Goal: Task Accomplishment & Management: Use online tool/utility

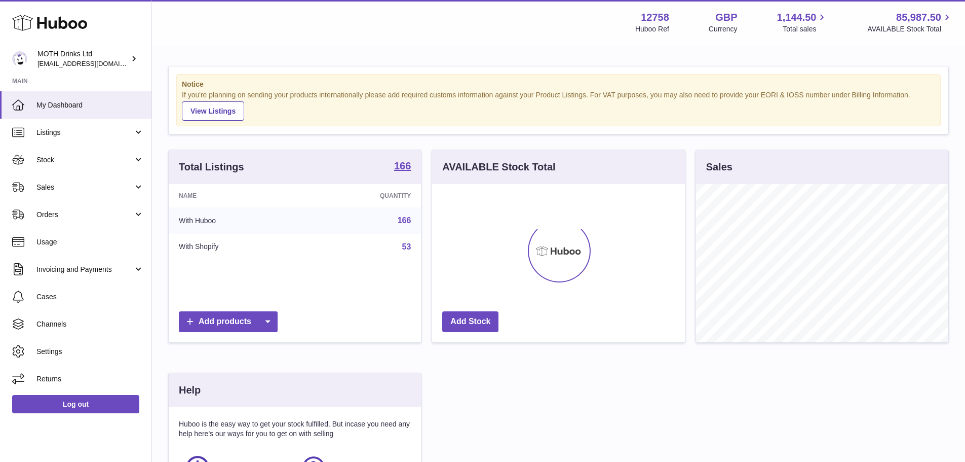
scroll to position [158, 253]
click at [60, 189] on span "Sales" at bounding box center [84, 187] width 97 height 10
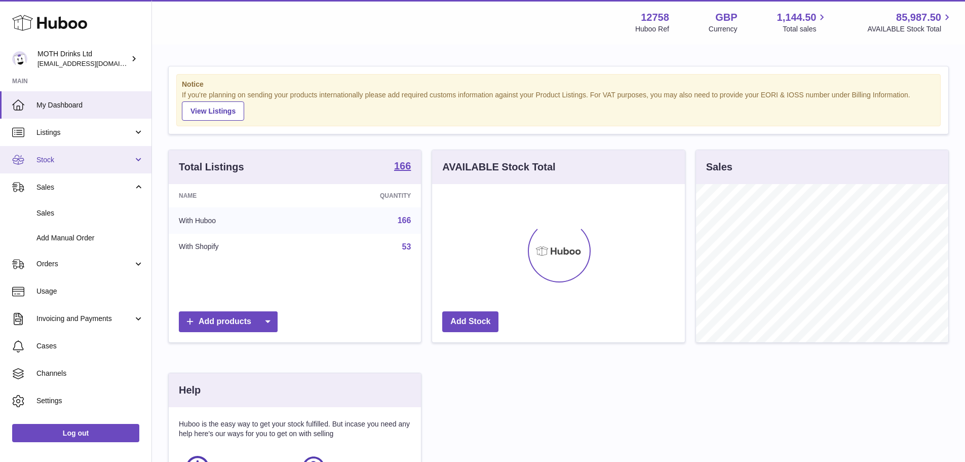
click at [73, 166] on link "Stock" at bounding box center [76, 159] width 152 height 27
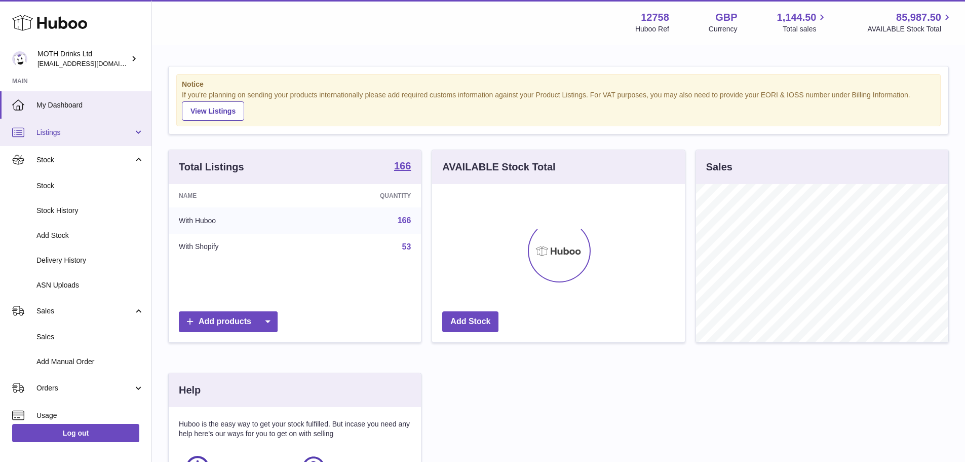
scroll to position [506545, 506450]
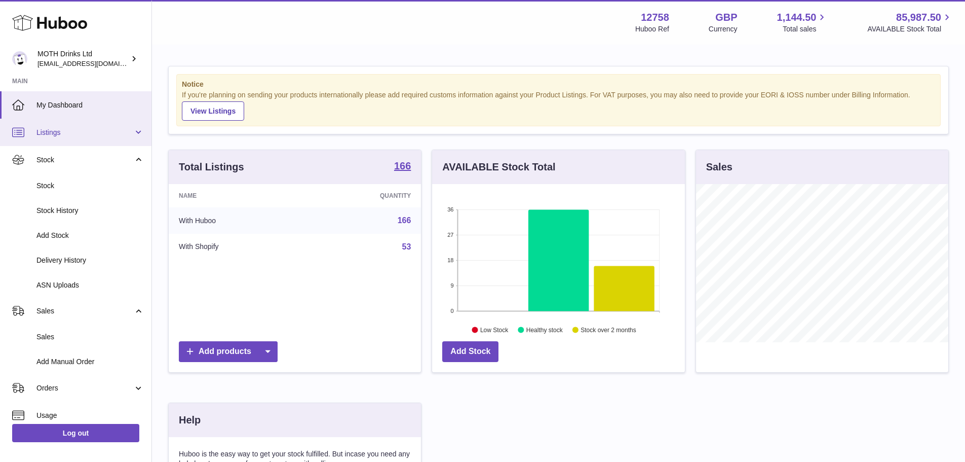
click at [78, 135] on span "Listings" at bounding box center [84, 133] width 97 height 10
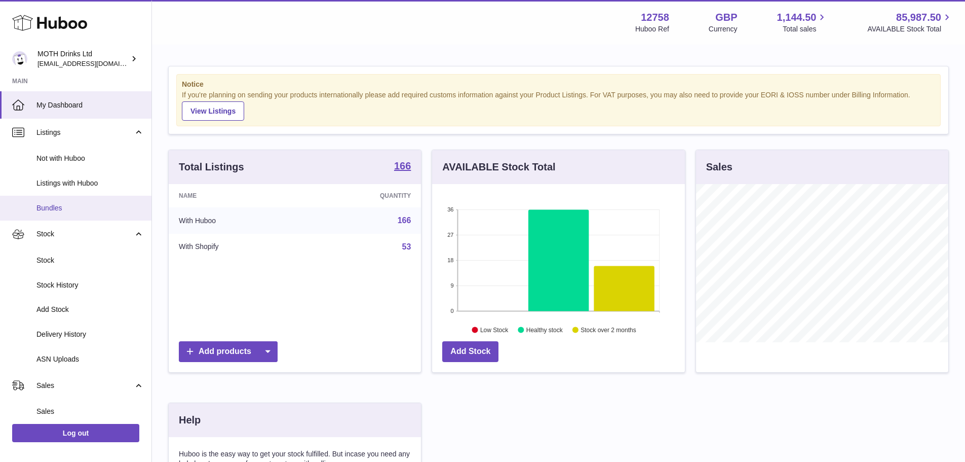
click at [75, 211] on span "Bundles" at bounding box center [89, 208] width 107 height 10
click at [54, 210] on span "Bundles" at bounding box center [89, 208] width 107 height 10
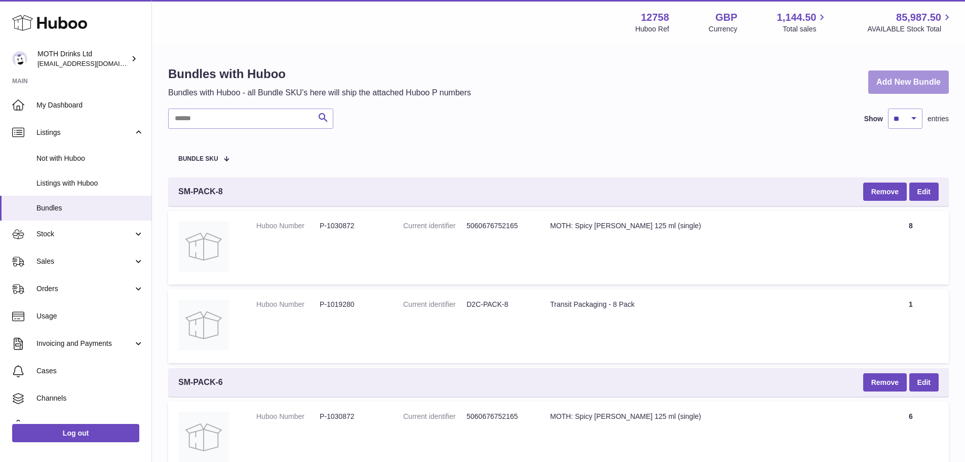
click at [925, 82] on link "Add New Bundle" at bounding box center [908, 82] width 81 height 24
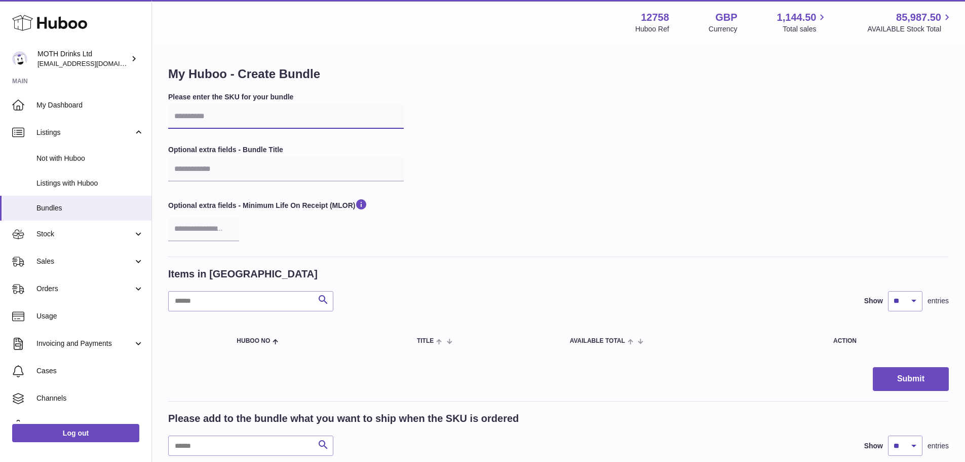
click at [220, 120] on input "text" at bounding box center [286, 116] width 236 height 24
click at [441, 185] on div "Please enter the SKU for your bundle Optional extra fields - Bundle Title Optio…" at bounding box center [558, 174] width 781 height 164
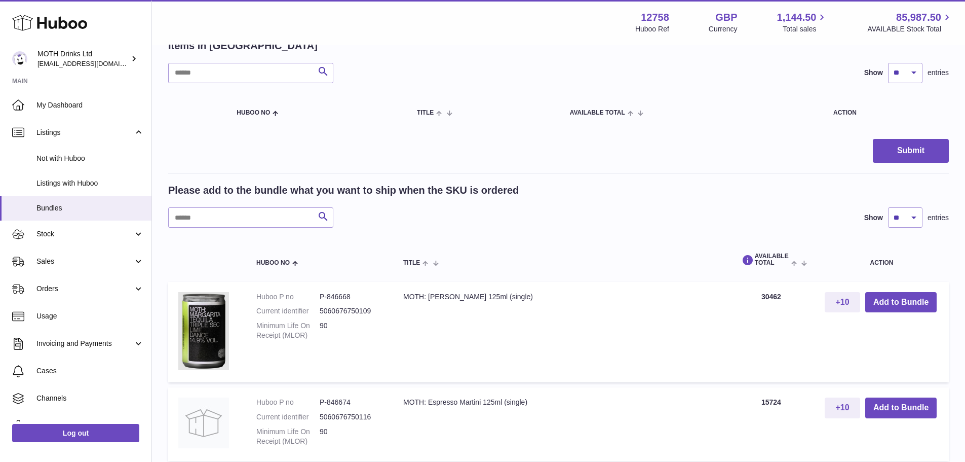
scroll to position [229, 0]
click at [901, 302] on button "Add to Bundle" at bounding box center [900, 301] width 71 height 21
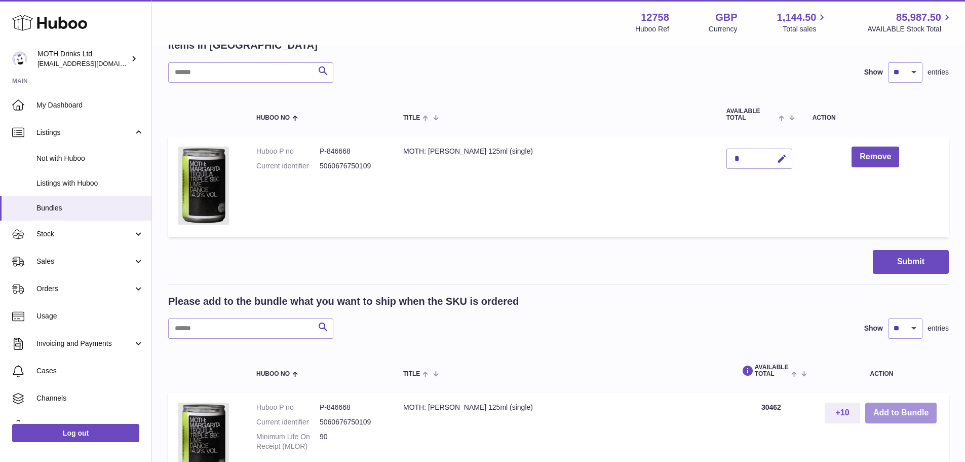
click at [901, 412] on button "Add to Bundle" at bounding box center [900, 412] width 71 height 21
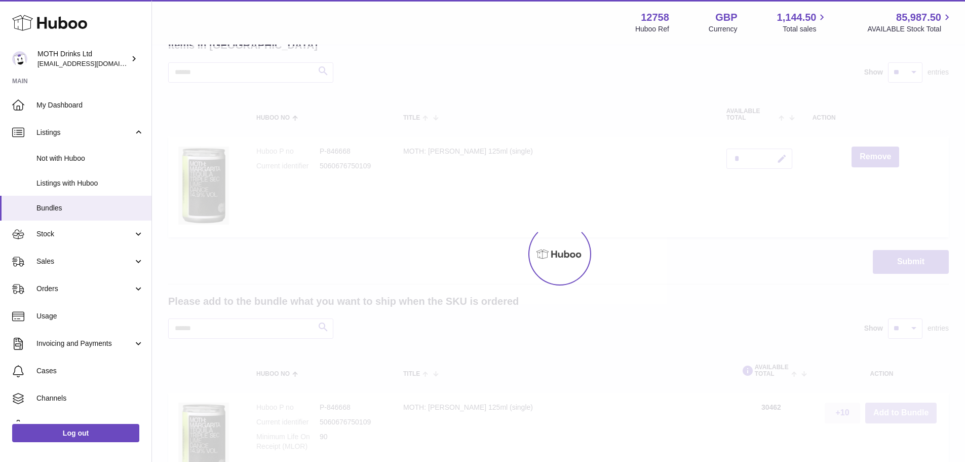
type input "*"
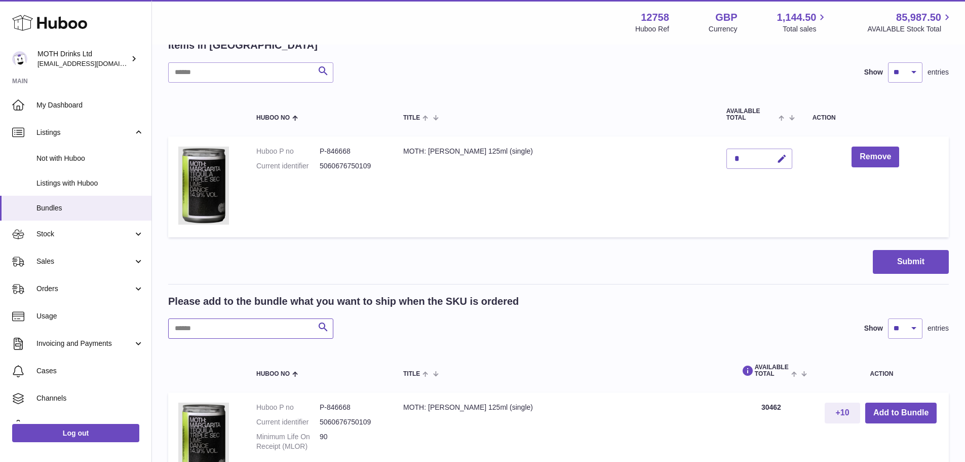
click at [246, 329] on input "text" at bounding box center [250, 328] width 165 height 20
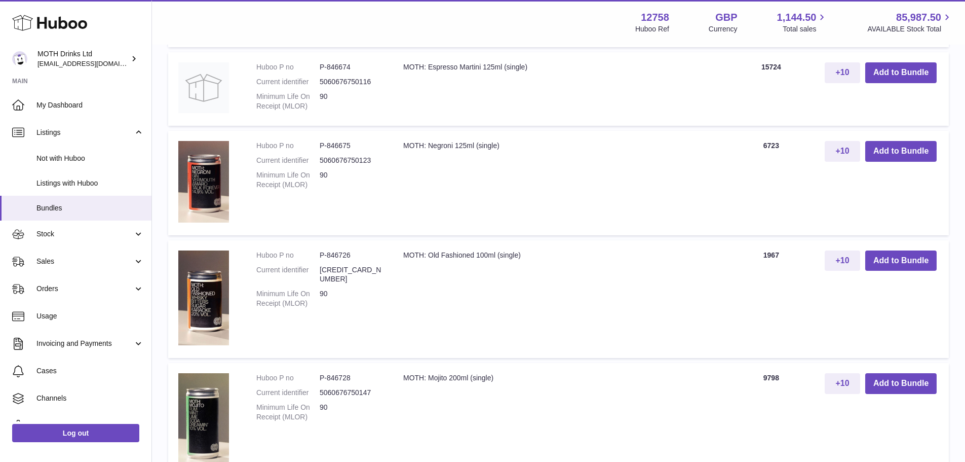
scroll to position [688, 0]
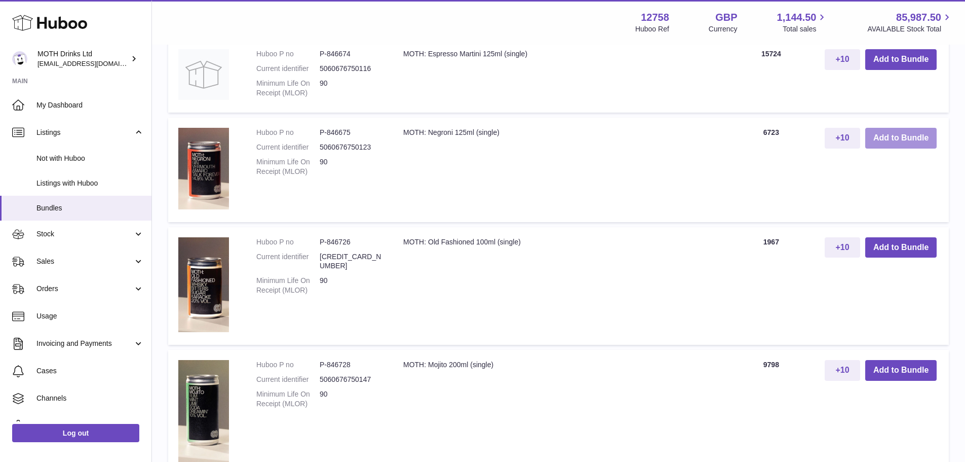
click at [910, 138] on button "Add to Bundle" at bounding box center [900, 138] width 71 height 21
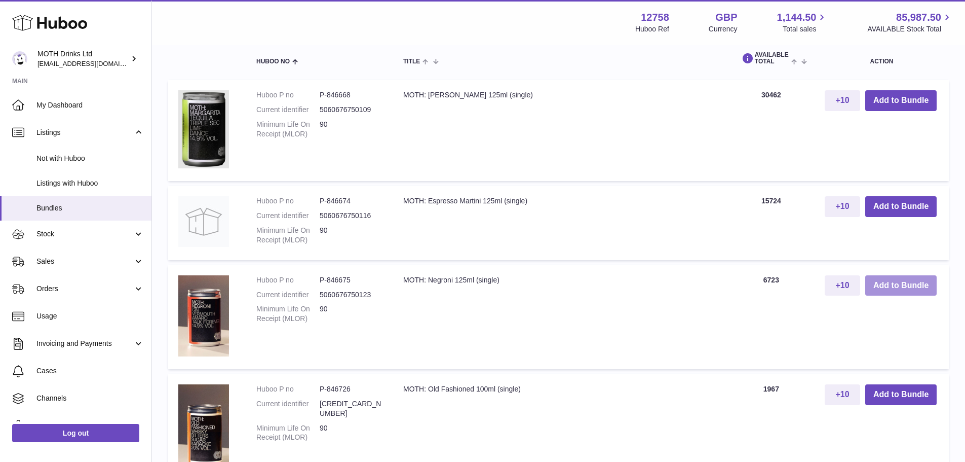
scroll to position [648, 0]
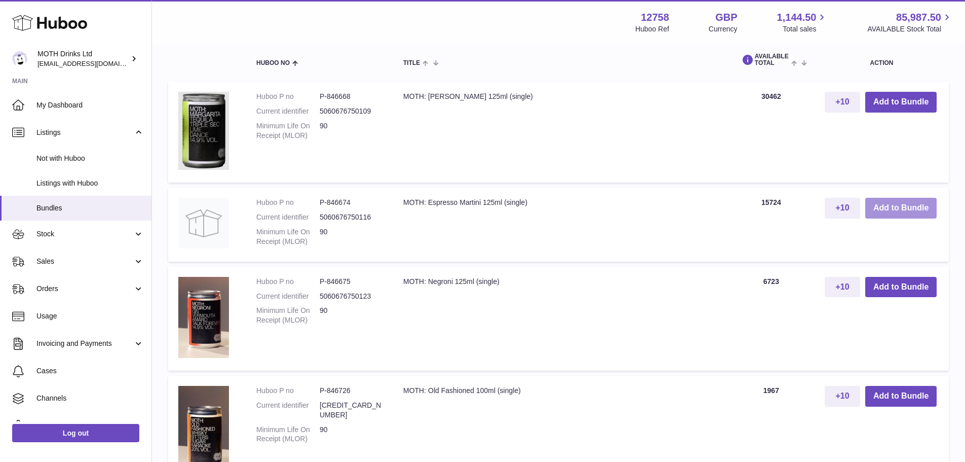
click at [921, 200] on button "Add to Bundle" at bounding box center [900, 208] width 71 height 21
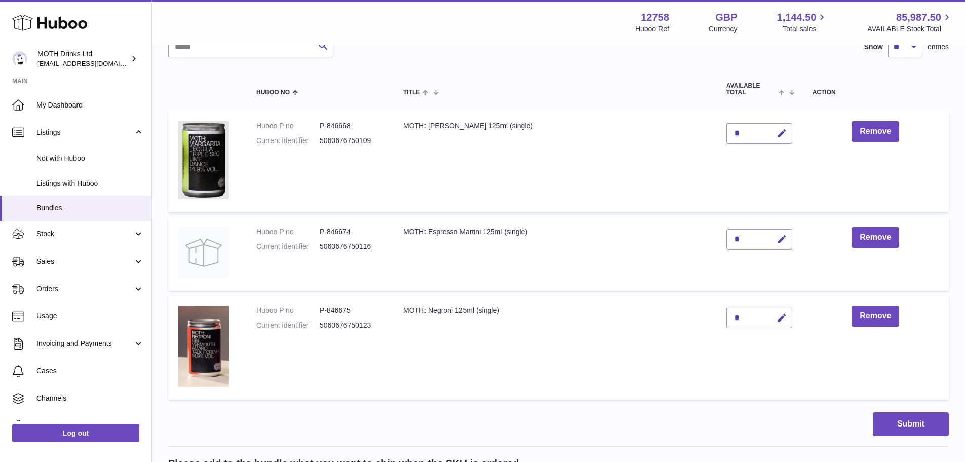
scroll to position [254, 0]
click at [782, 246] on button "button" at bounding box center [781, 239] width 24 height 21
type input "*"
click at [781, 234] on icon "submit" at bounding box center [782, 238] width 9 height 9
click at [779, 316] on icon "button" at bounding box center [782, 317] width 11 height 11
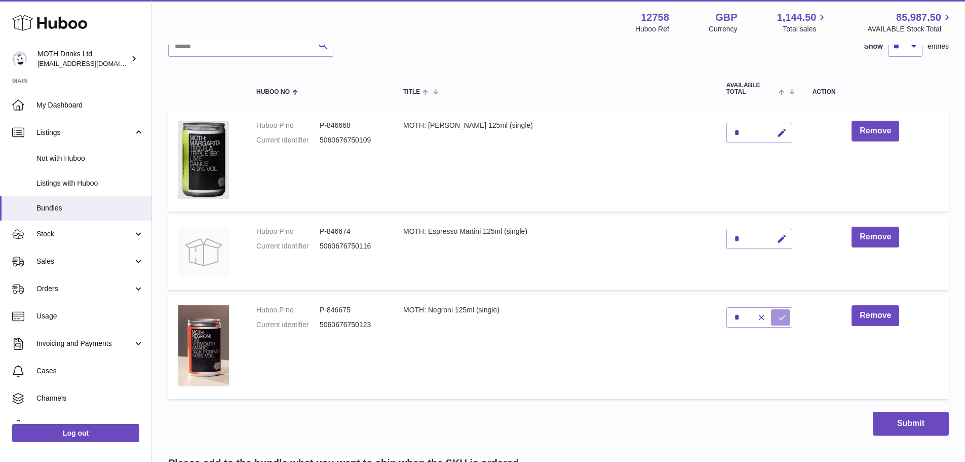
click at [779, 316] on icon "submit" at bounding box center [782, 317] width 9 height 9
click at [783, 316] on icon "button" at bounding box center [782, 317] width 11 height 11
type input "*"
click at [780, 316] on icon "submit" at bounding box center [782, 317] width 9 height 9
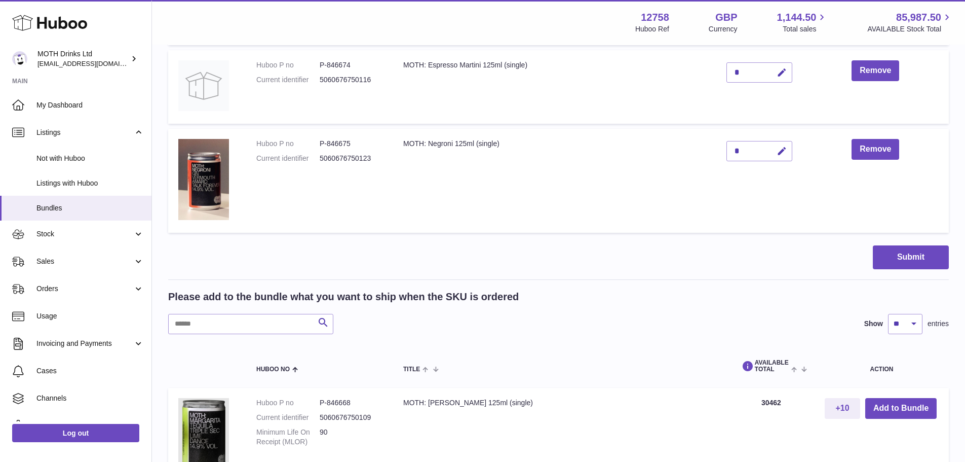
scroll to position [422, 0]
click at [206, 317] on input "text" at bounding box center [250, 323] width 165 height 20
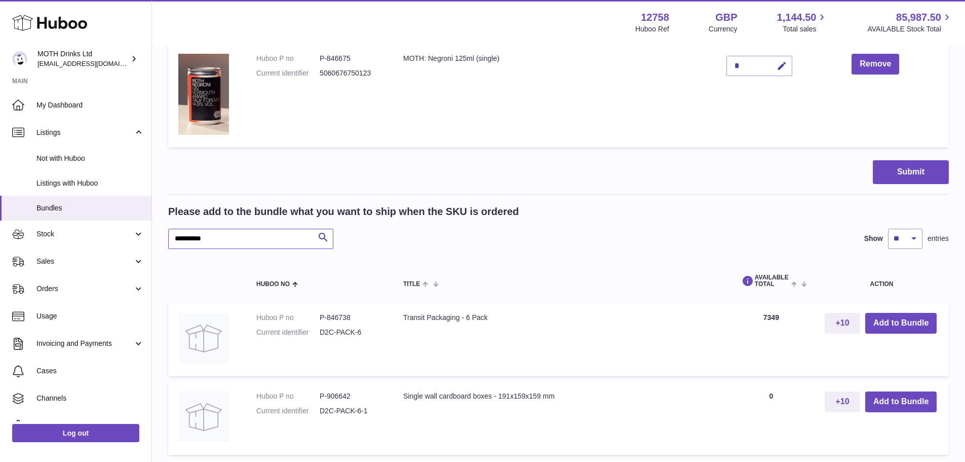
scroll to position [506, 0]
type input "**********"
click at [915, 327] on button "Add to Bundle" at bounding box center [900, 322] width 71 height 21
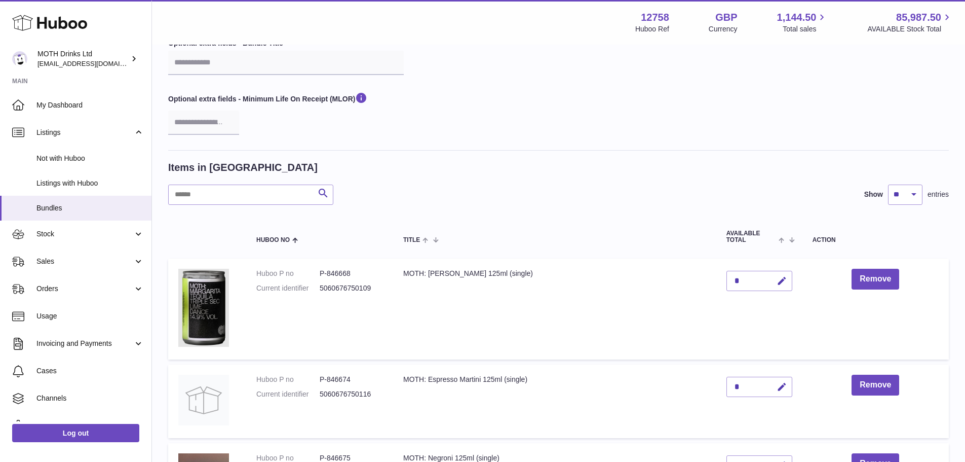
scroll to position [0, 0]
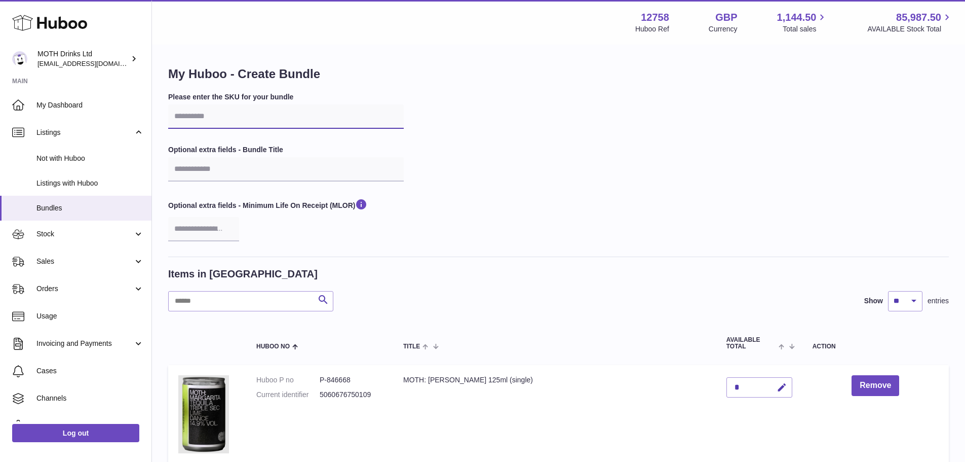
click at [242, 117] on input "text" at bounding box center [286, 116] width 236 height 24
click at [216, 117] on input "**********" at bounding box center [286, 116] width 236 height 24
type input "**********"
click at [459, 149] on div "**********" at bounding box center [558, 174] width 781 height 164
click at [298, 169] on input "text" at bounding box center [286, 169] width 236 height 24
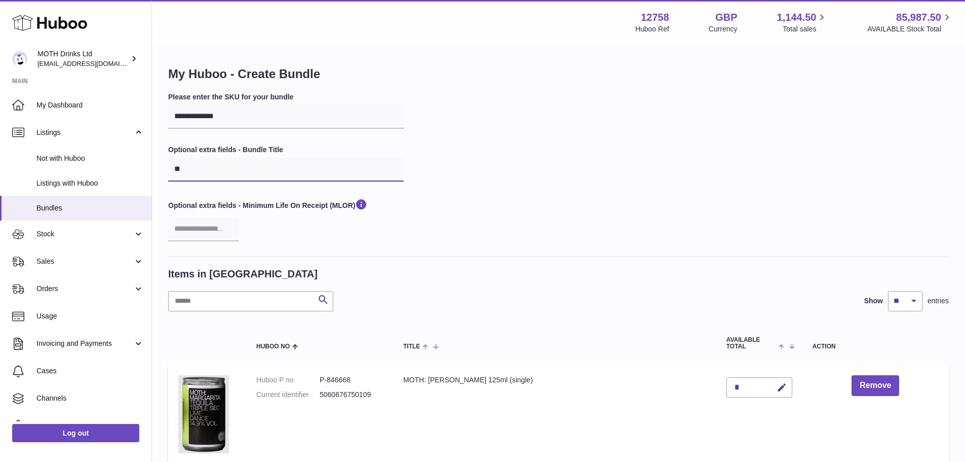
type input "*"
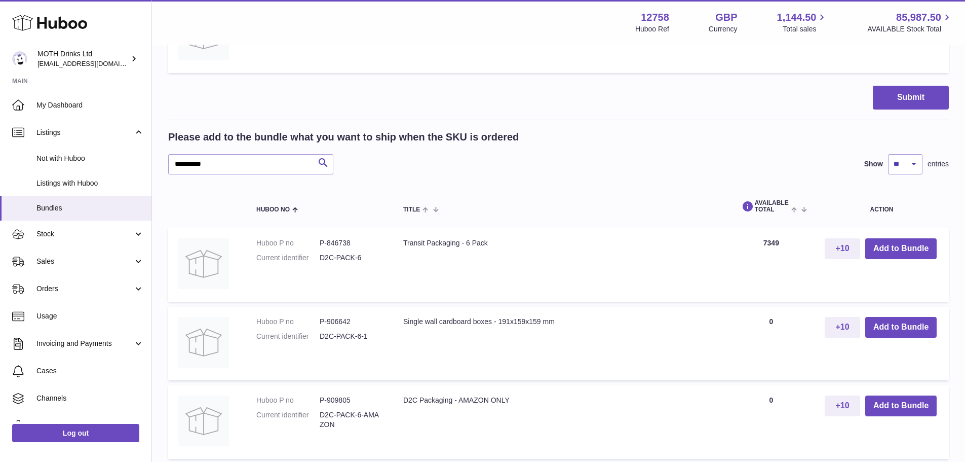
scroll to position [764, 0]
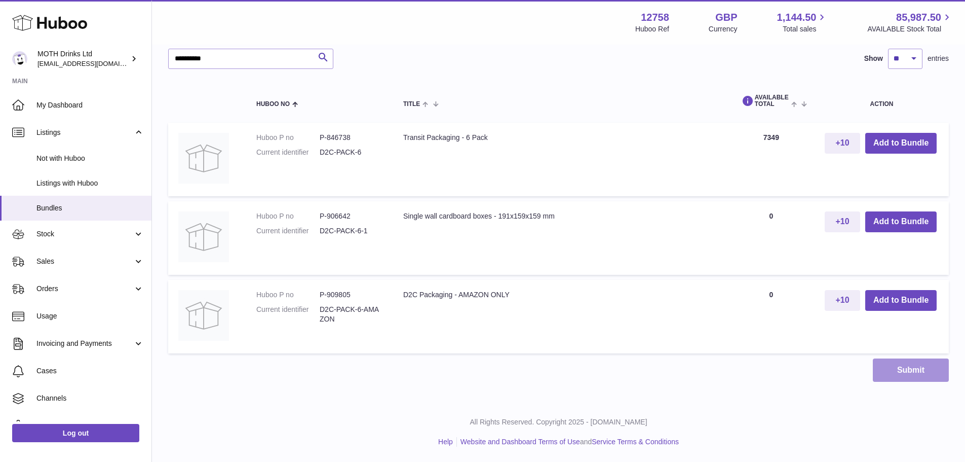
type input "**********"
click at [910, 372] on button "Submit" at bounding box center [911, 370] width 76 height 24
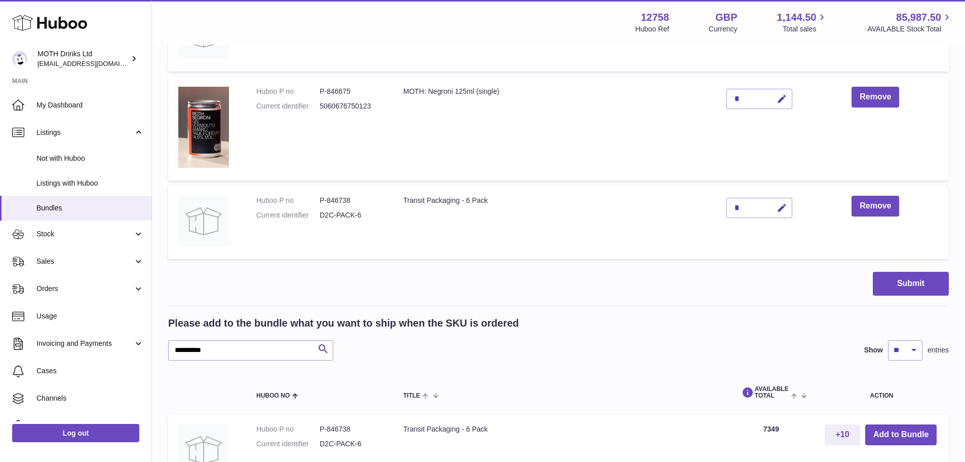
scroll to position [436, 0]
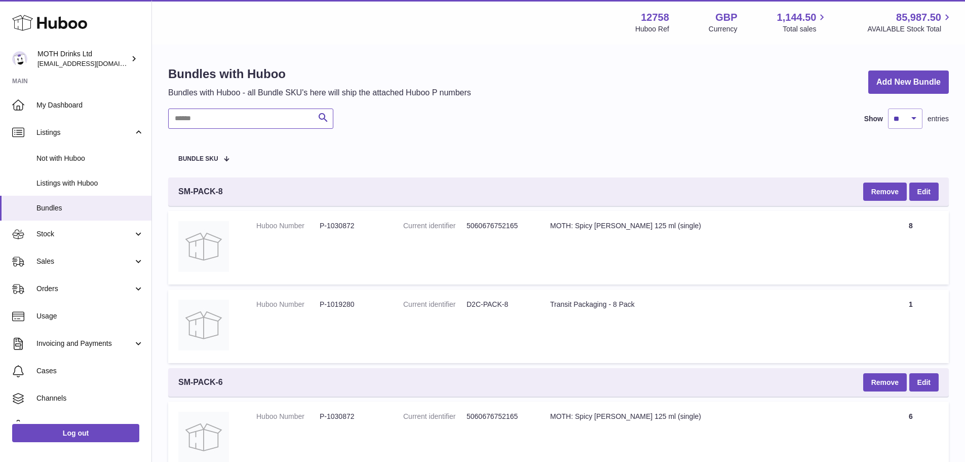
click at [232, 124] on input "text" at bounding box center [250, 118] width 165 height 20
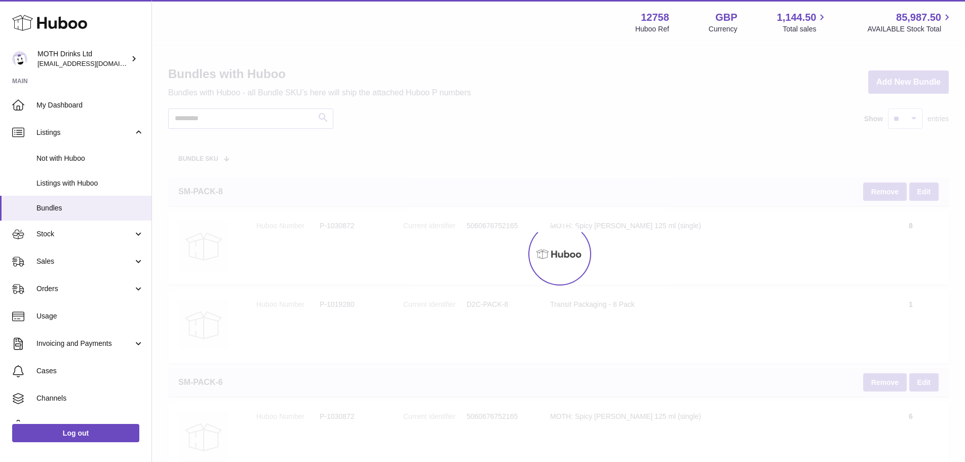
type input "*********"
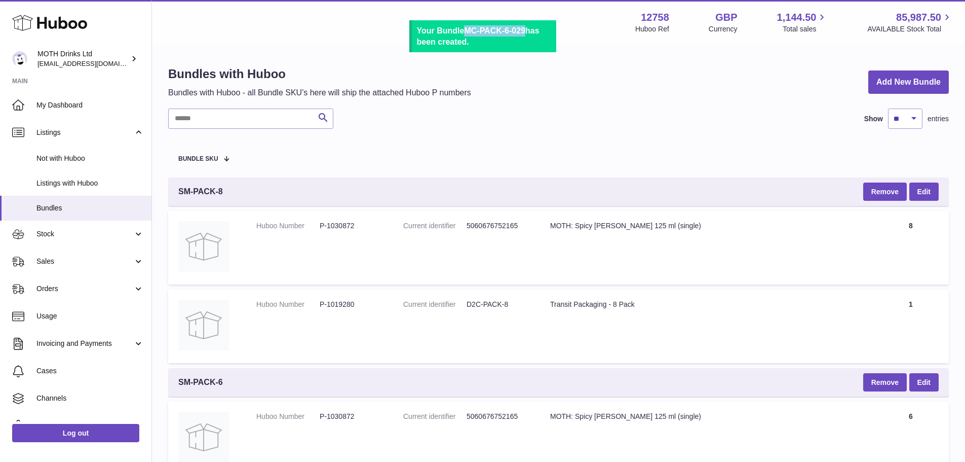
drag, startPoint x: 528, startPoint y: 30, endPoint x: 465, endPoint y: 26, distance: 63.5
click at [465, 26] on div "Your Bundle MC-PACK-6-029 has been created." at bounding box center [484, 36] width 134 height 22
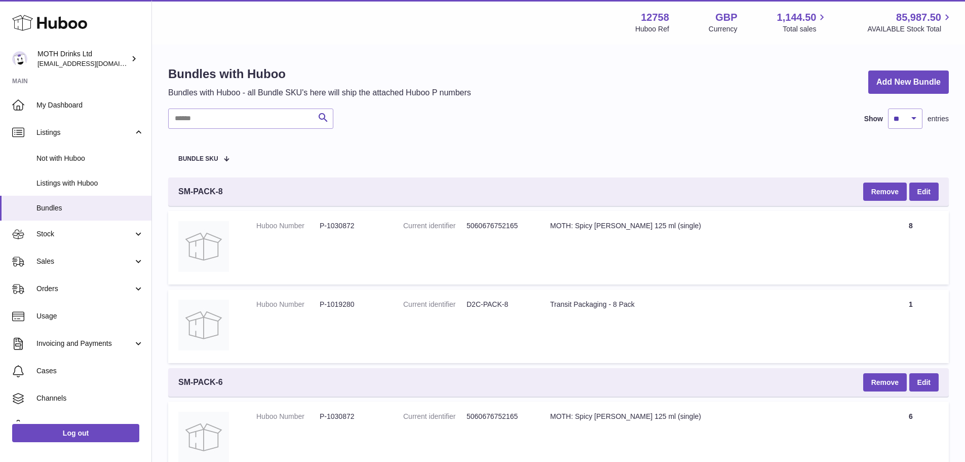
copy div "MC-PACK-6-029"
